Goal: Answer question/provide support

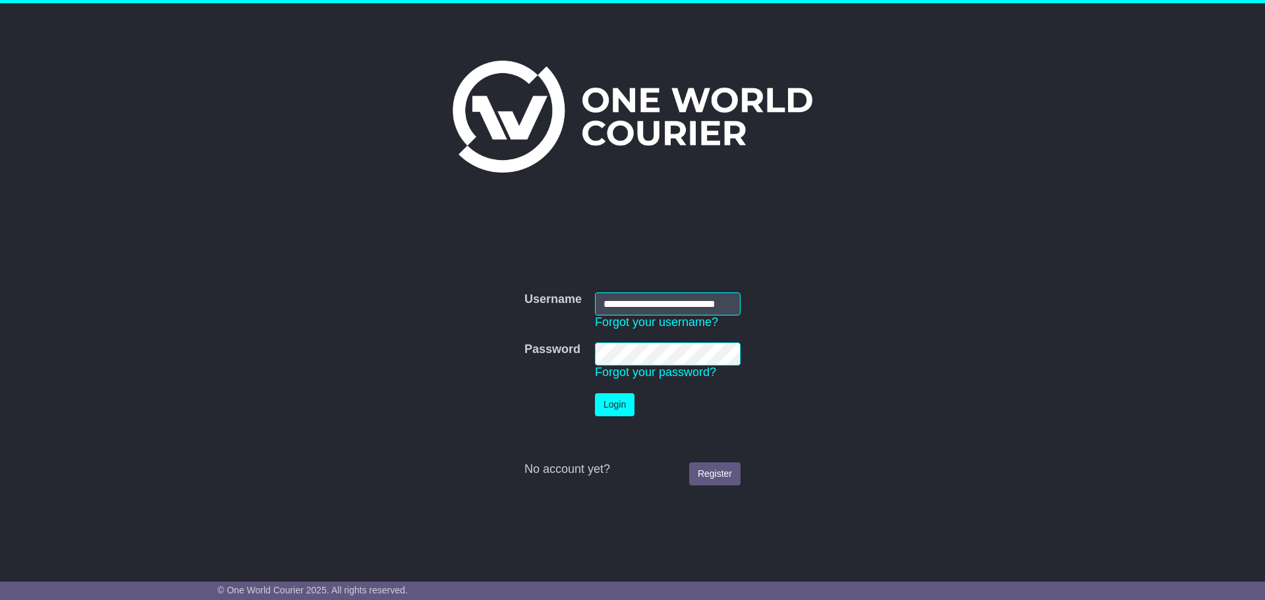
click at [600, 408] on button "Login" at bounding box center [615, 404] width 40 height 23
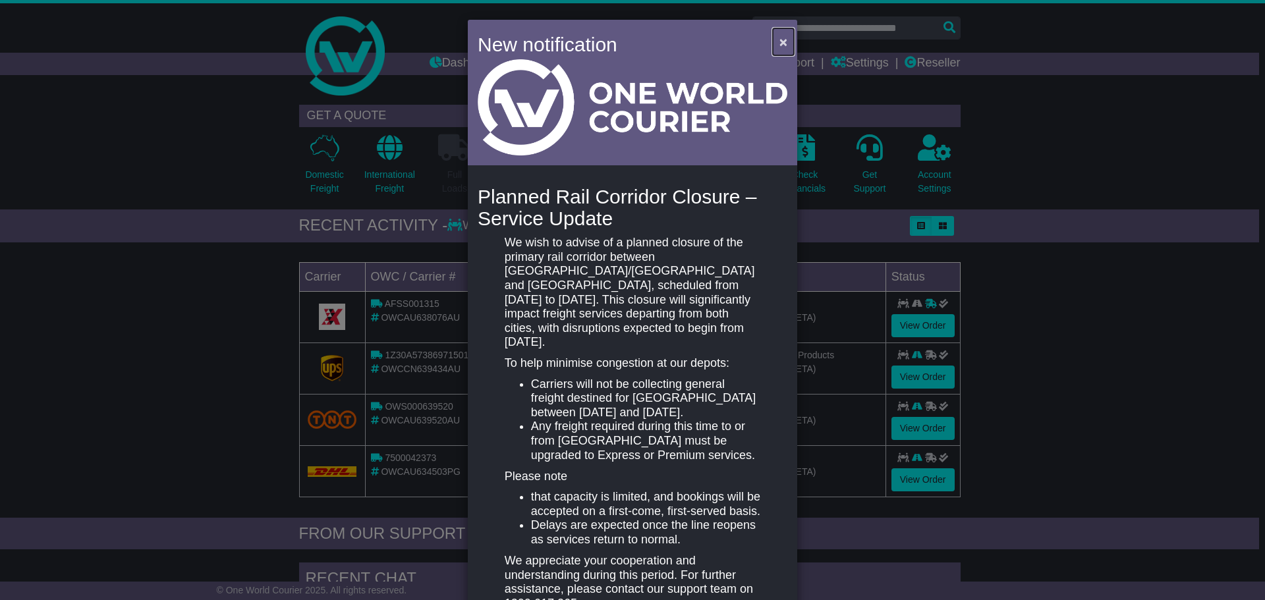
click at [780, 40] on span "×" at bounding box center [783, 41] width 8 height 15
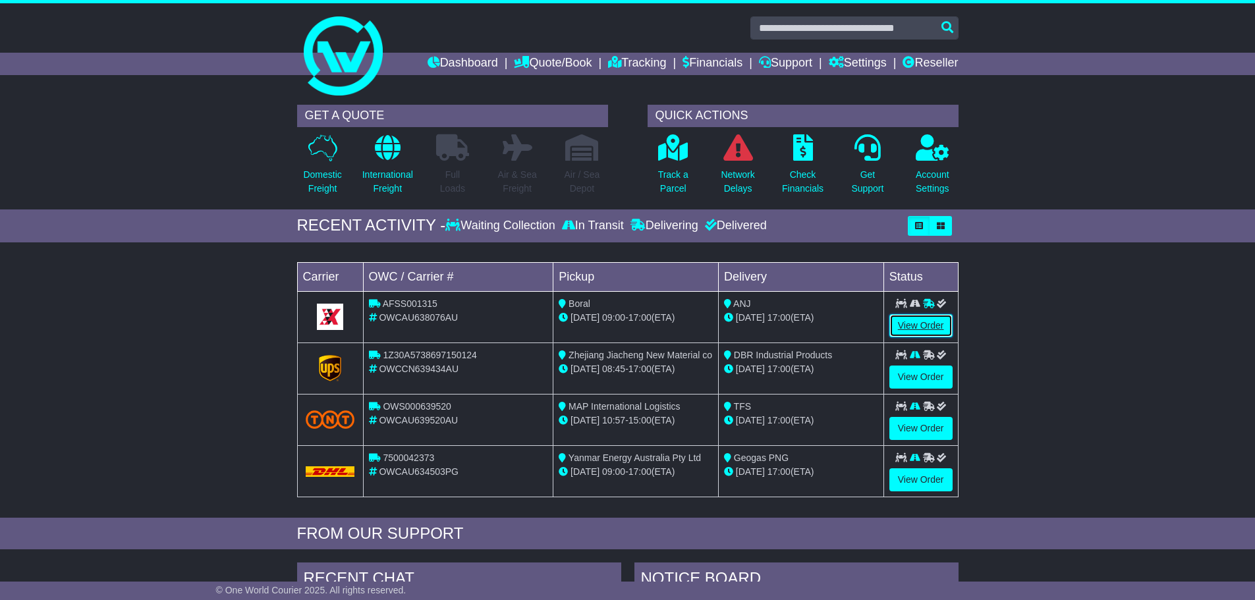
click at [911, 329] on link "View Order" at bounding box center [920, 325] width 63 height 23
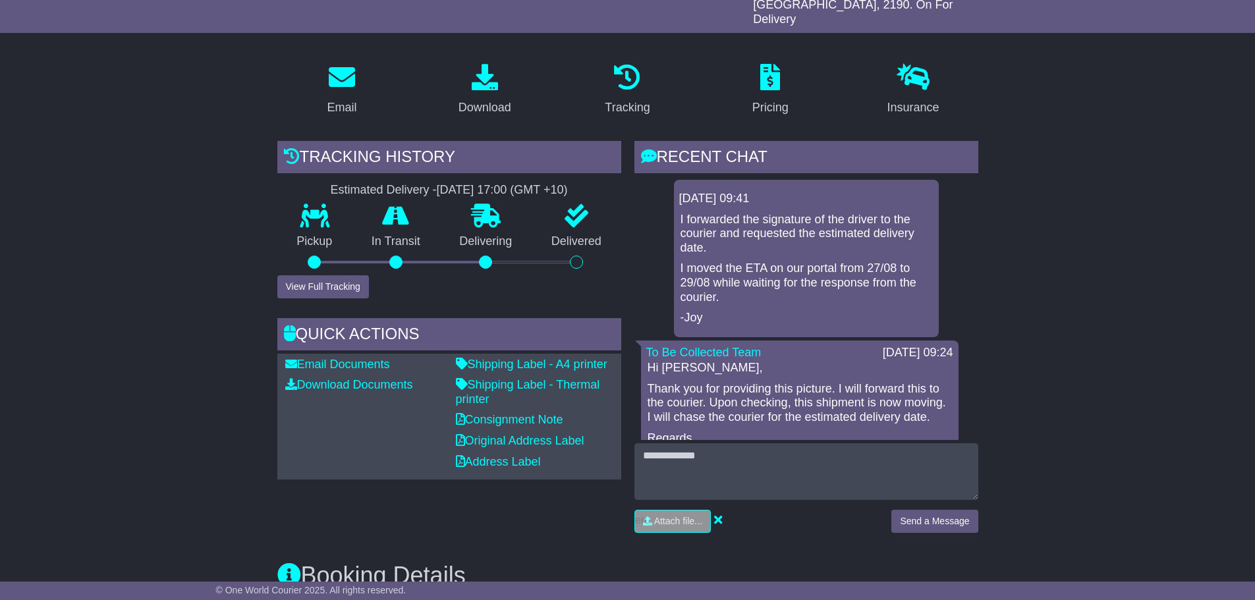
scroll to position [264, 0]
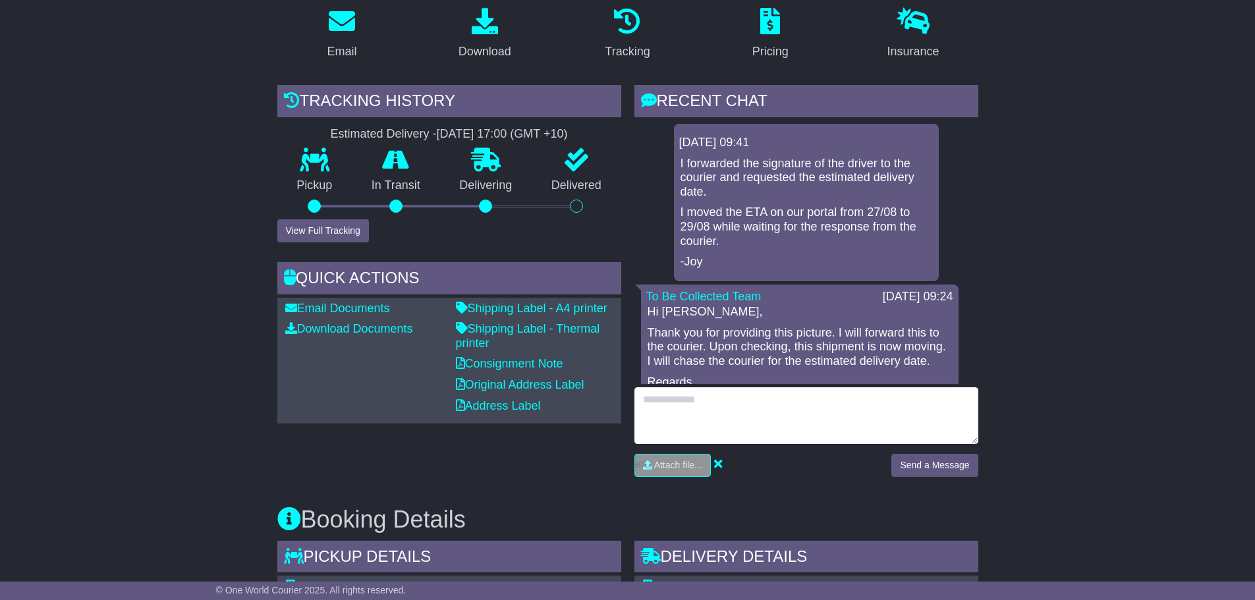
click at [758, 387] on textarea at bounding box center [806, 415] width 344 height 57
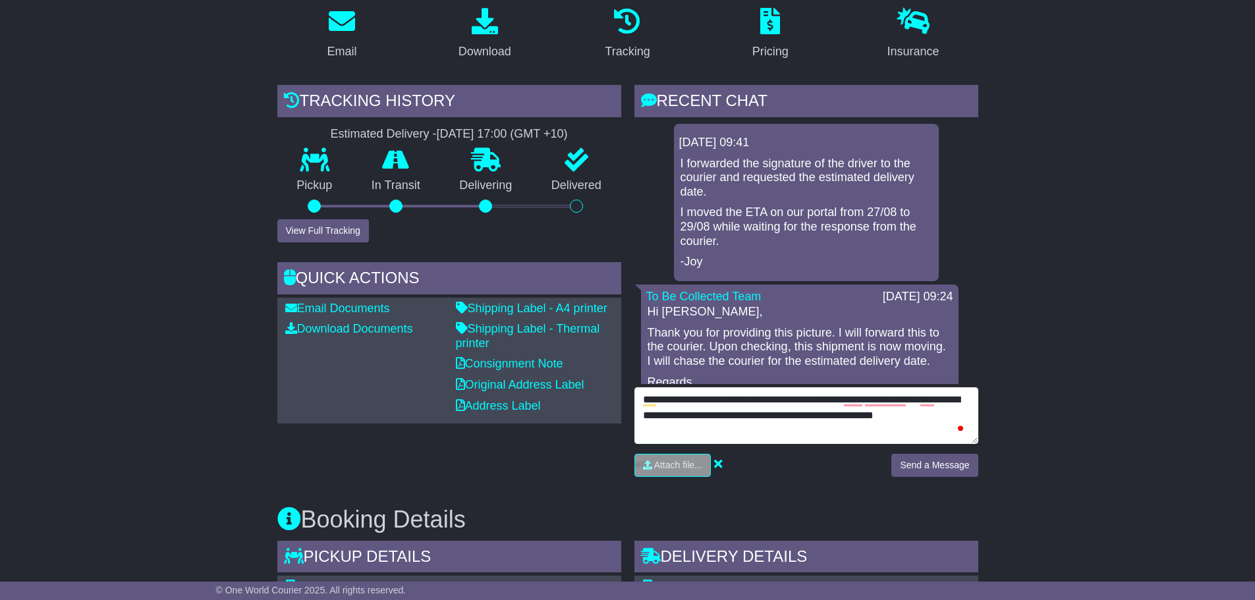
type textarea "**********"
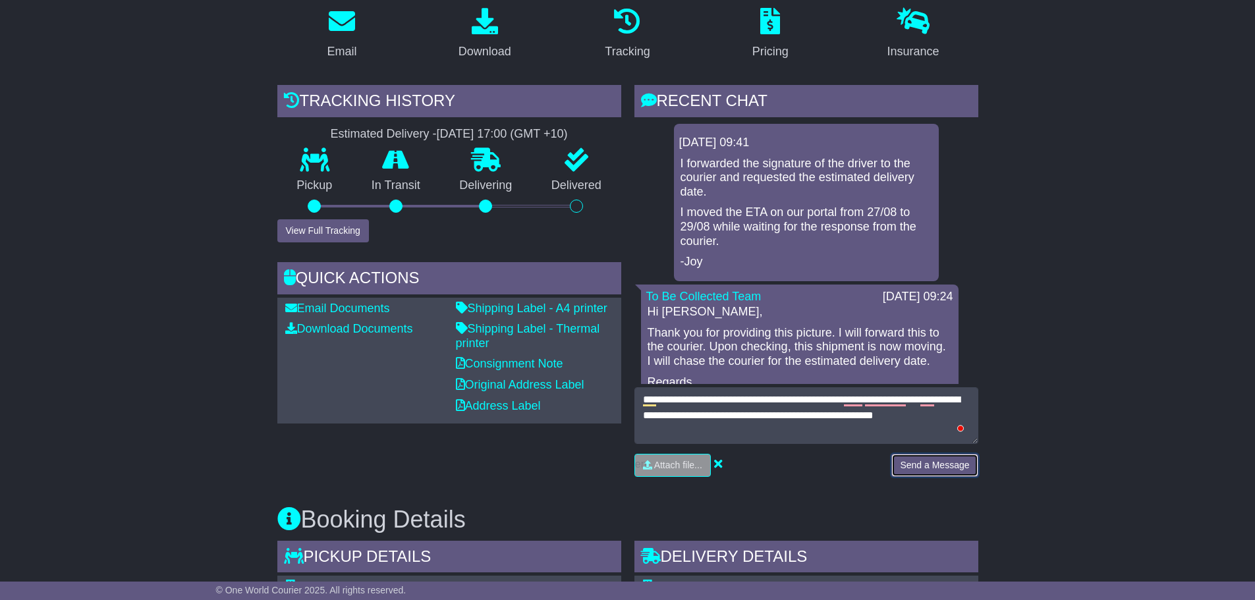
click at [937, 454] on button "Send a Message" at bounding box center [934, 465] width 86 height 23
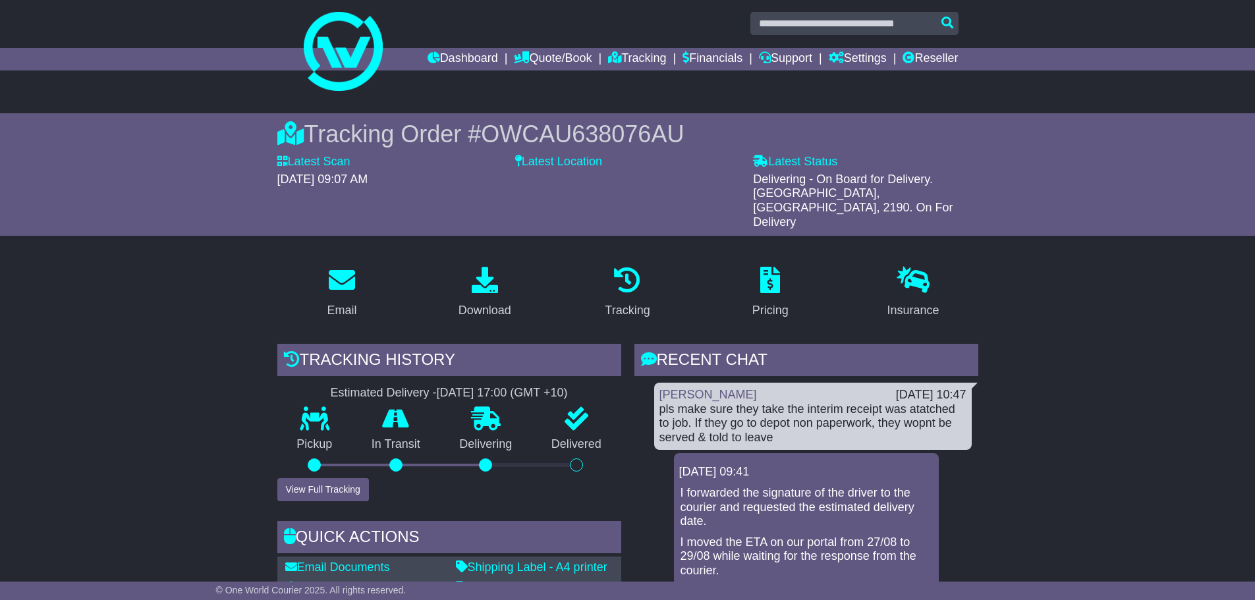
scroll to position [0, 0]
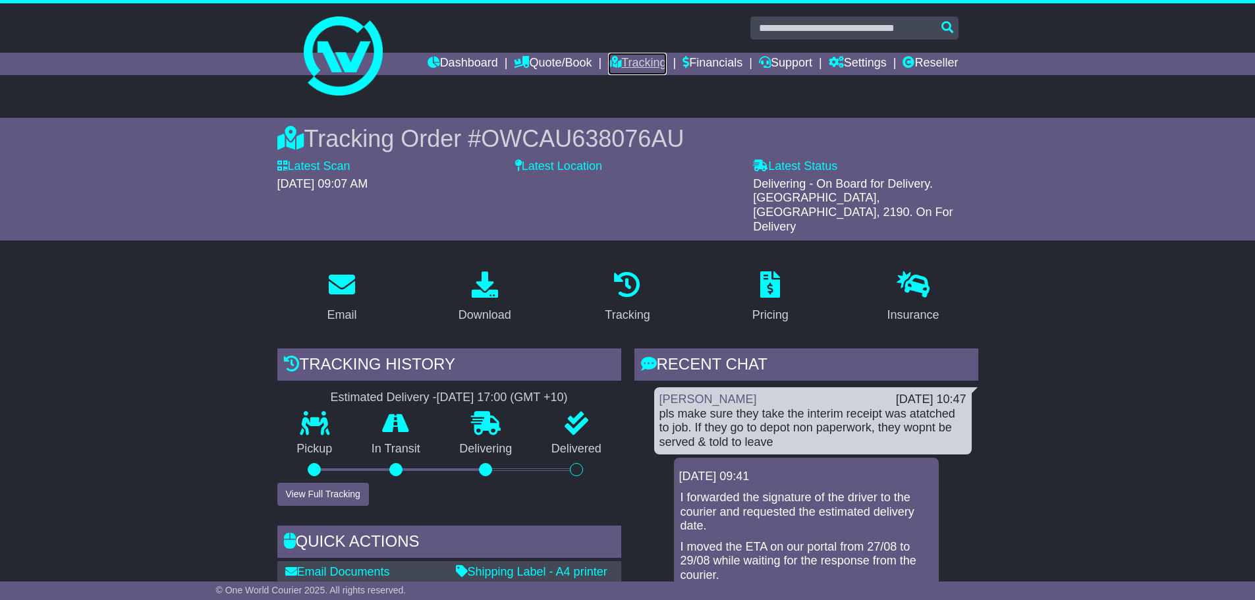
click at [623, 60] on link "Tracking" at bounding box center [637, 64] width 58 height 22
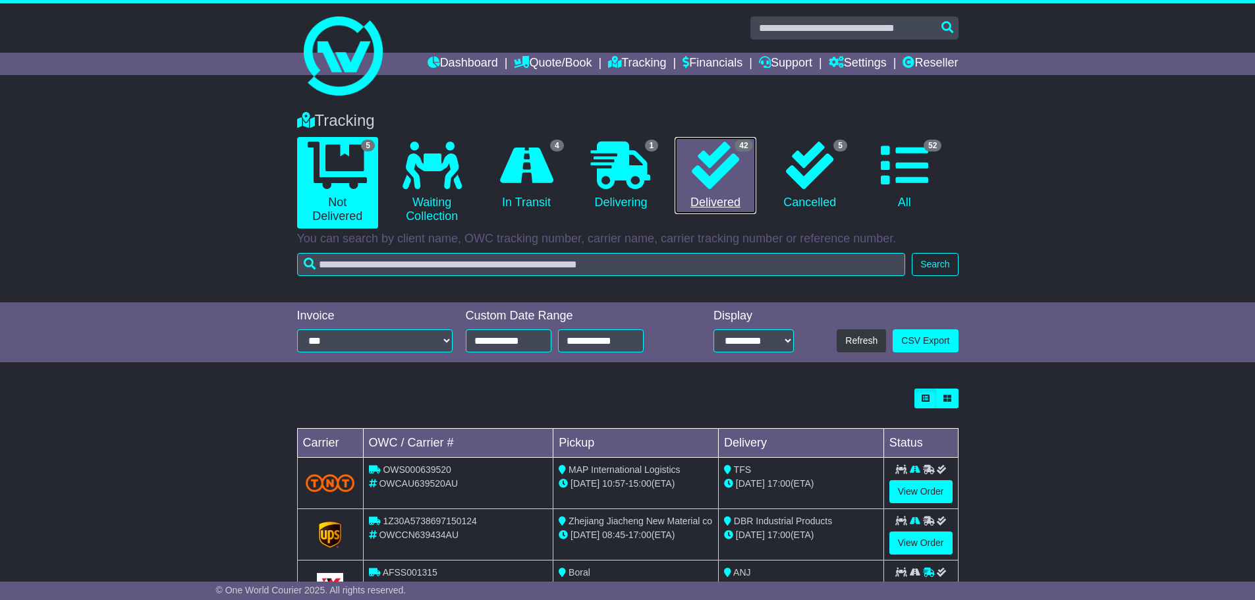
click at [700, 186] on icon at bounding box center [715, 165] width 47 height 47
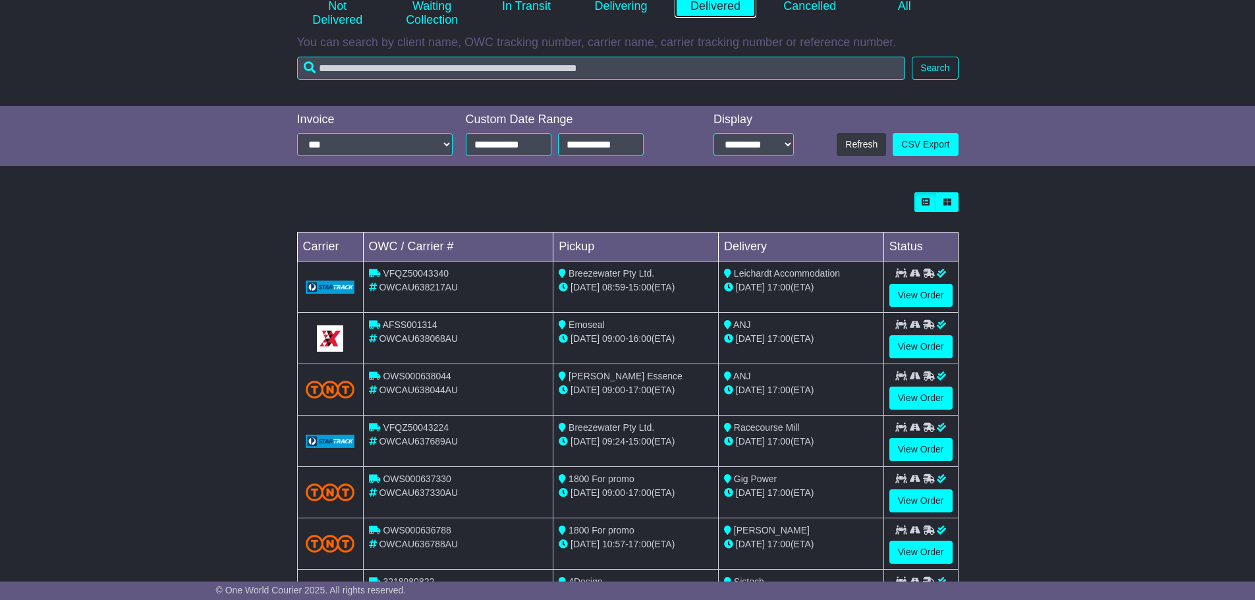
scroll to position [198, 0]
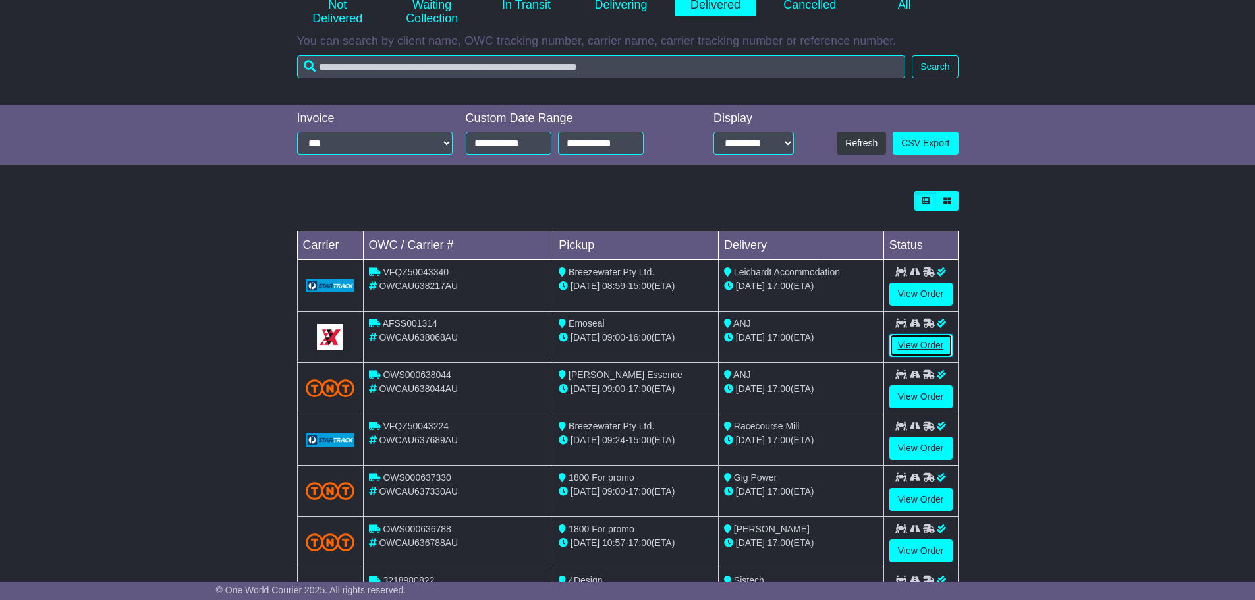
click at [929, 339] on link "View Order" at bounding box center [920, 345] width 63 height 23
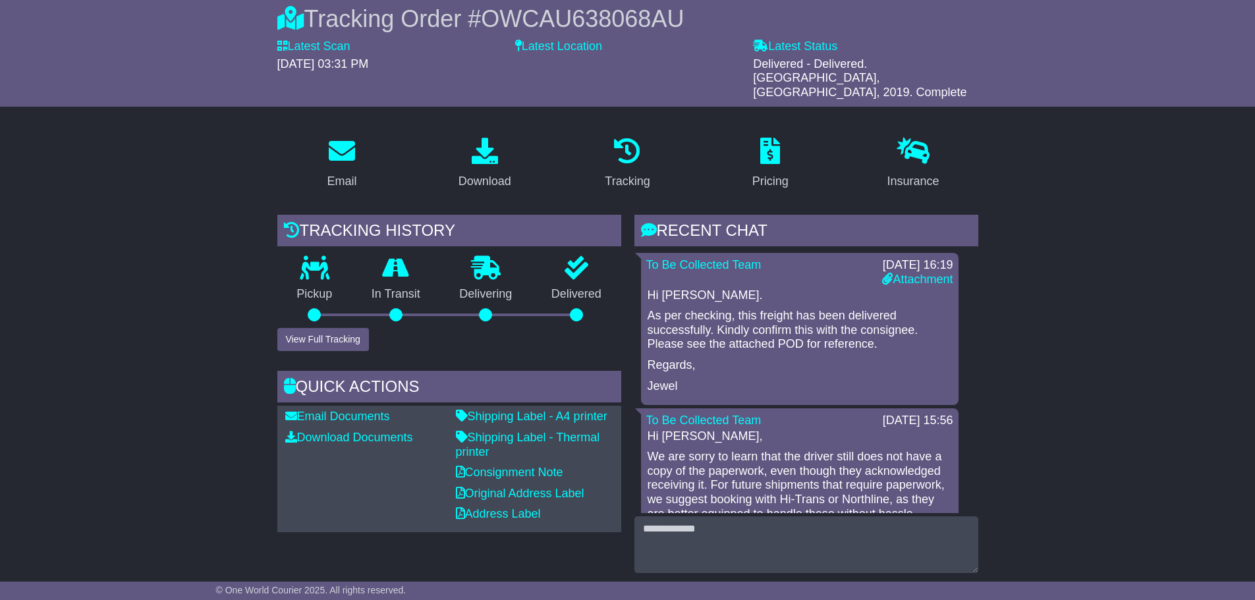
scroll to position [329, 0]
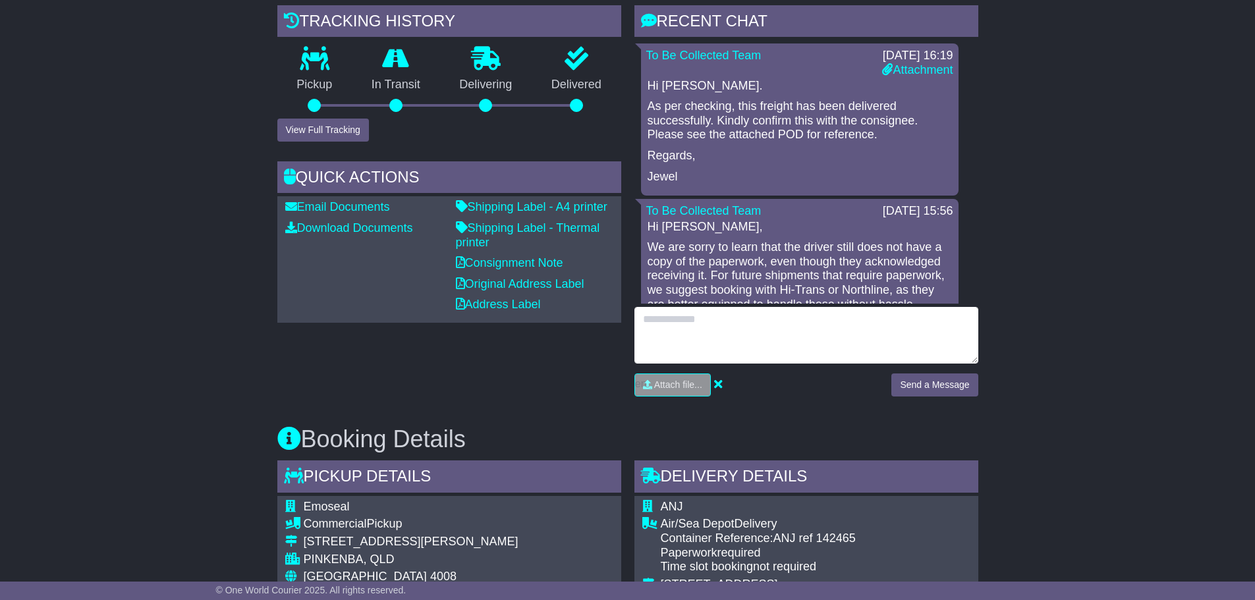
click at [707, 317] on textarea at bounding box center [806, 335] width 344 height 57
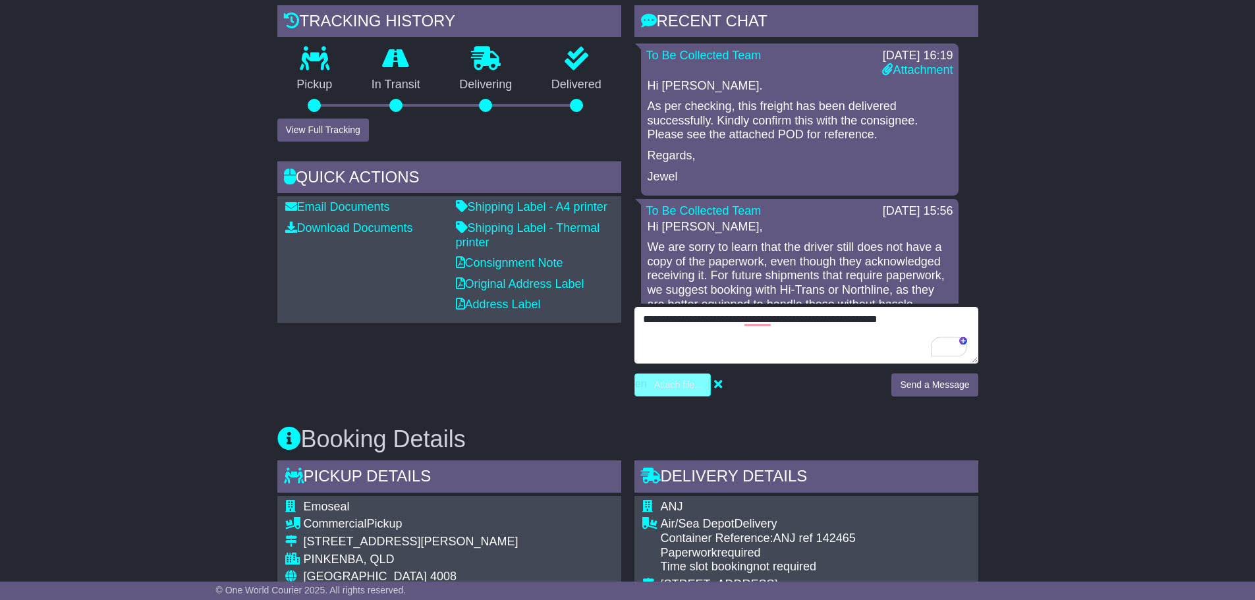
type textarea "**********"
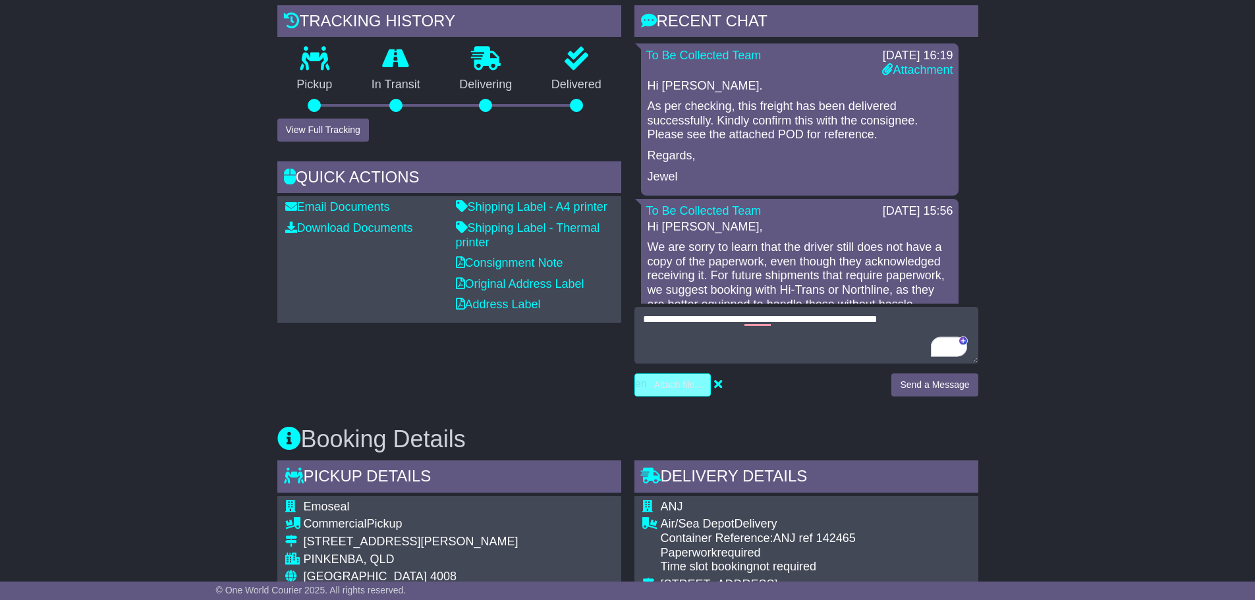
click at [675, 374] on input "file" at bounding box center [611, 385] width 200 height 22
type input "**********"
click at [953, 374] on button "Send a Message" at bounding box center [934, 385] width 86 height 23
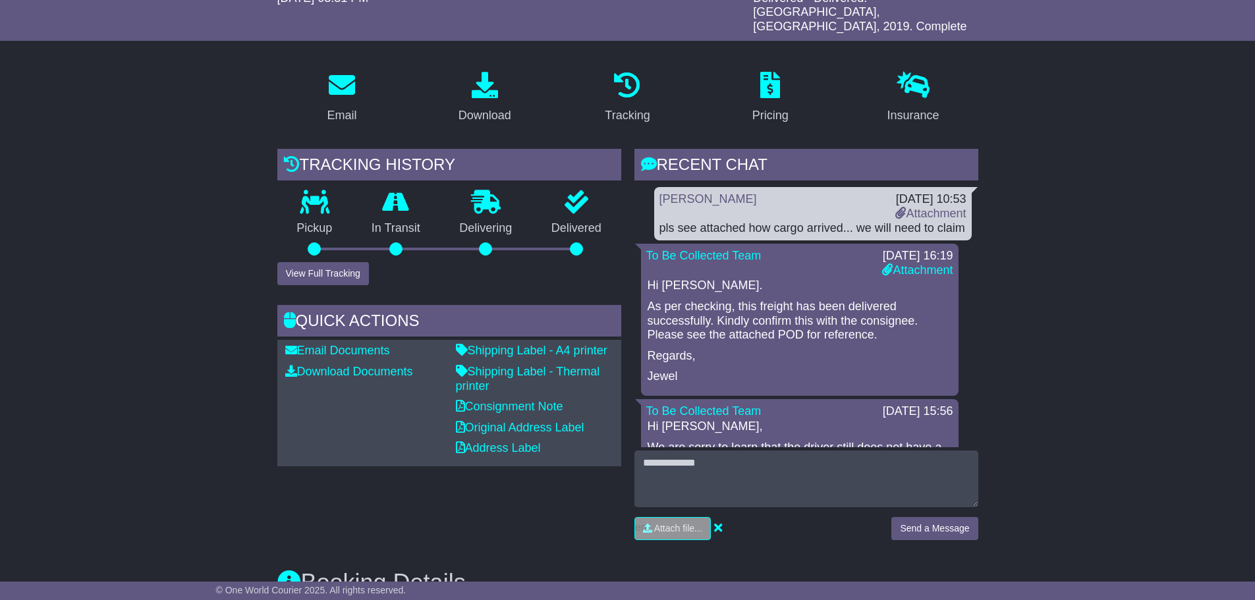
scroll to position [0, 0]
